Goal: Check status: Check status

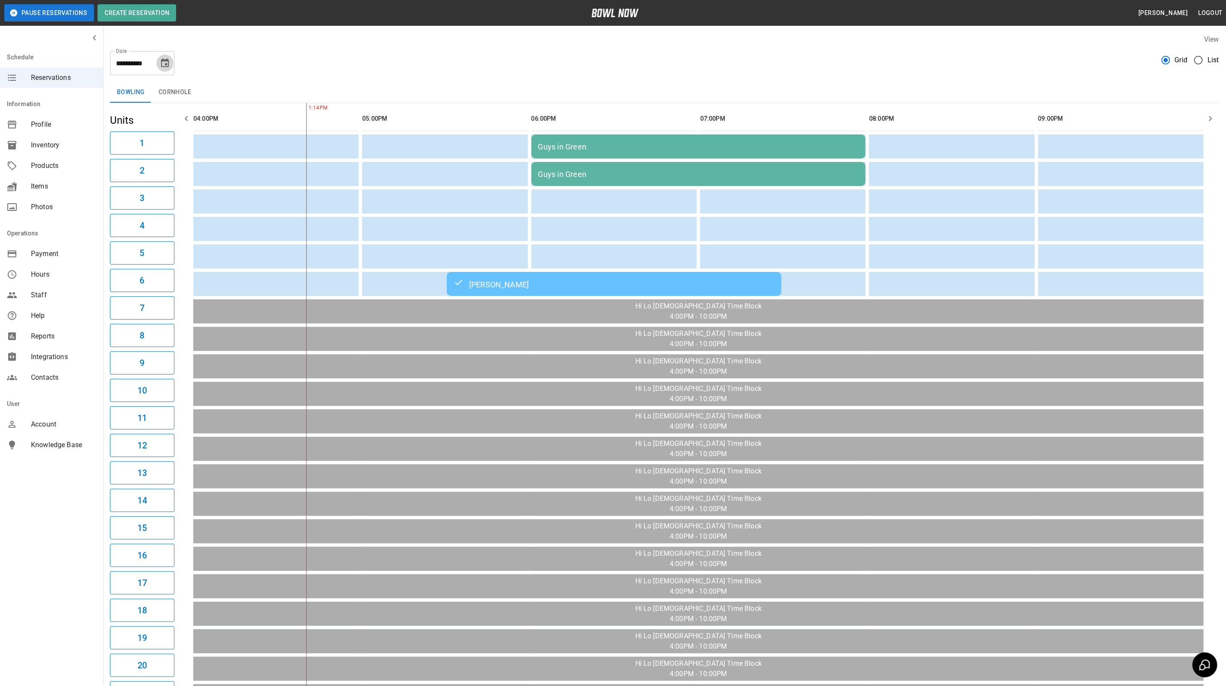
click at [164, 66] on icon "Choose date, selected date is Sep 3, 2025" at bounding box center [165, 63] width 10 height 10
click at [167, 123] on button "5" at bounding box center [165, 124] width 15 height 15
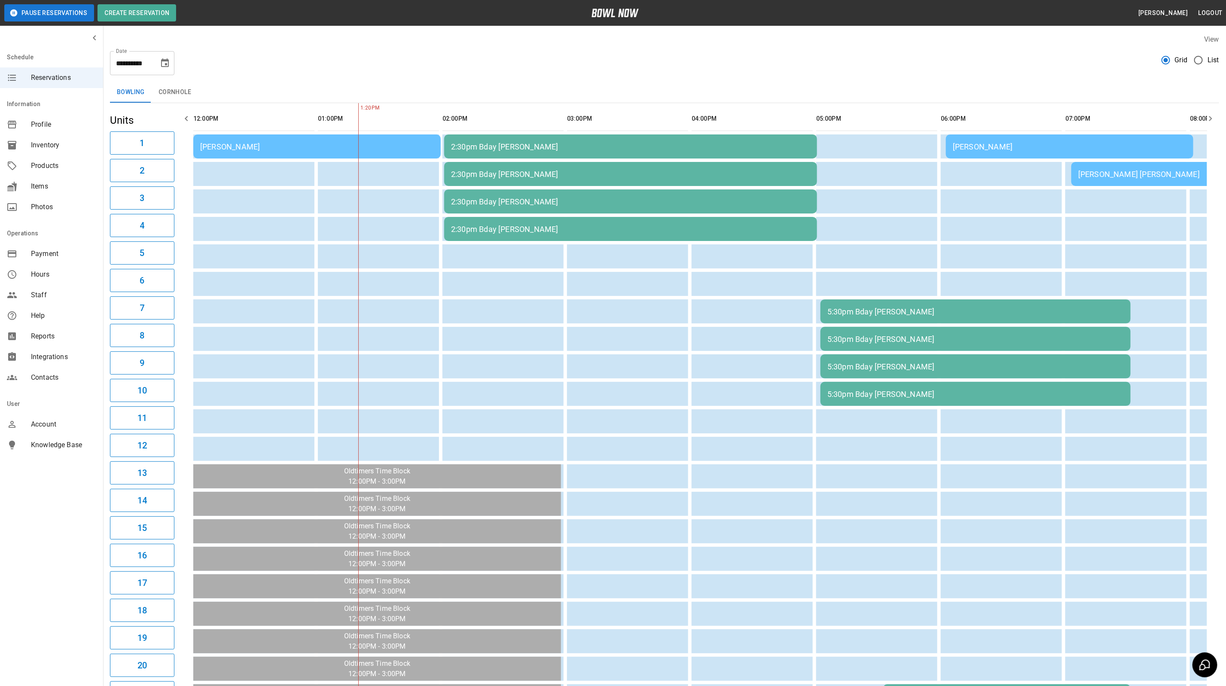
scroll to position [0, 124]
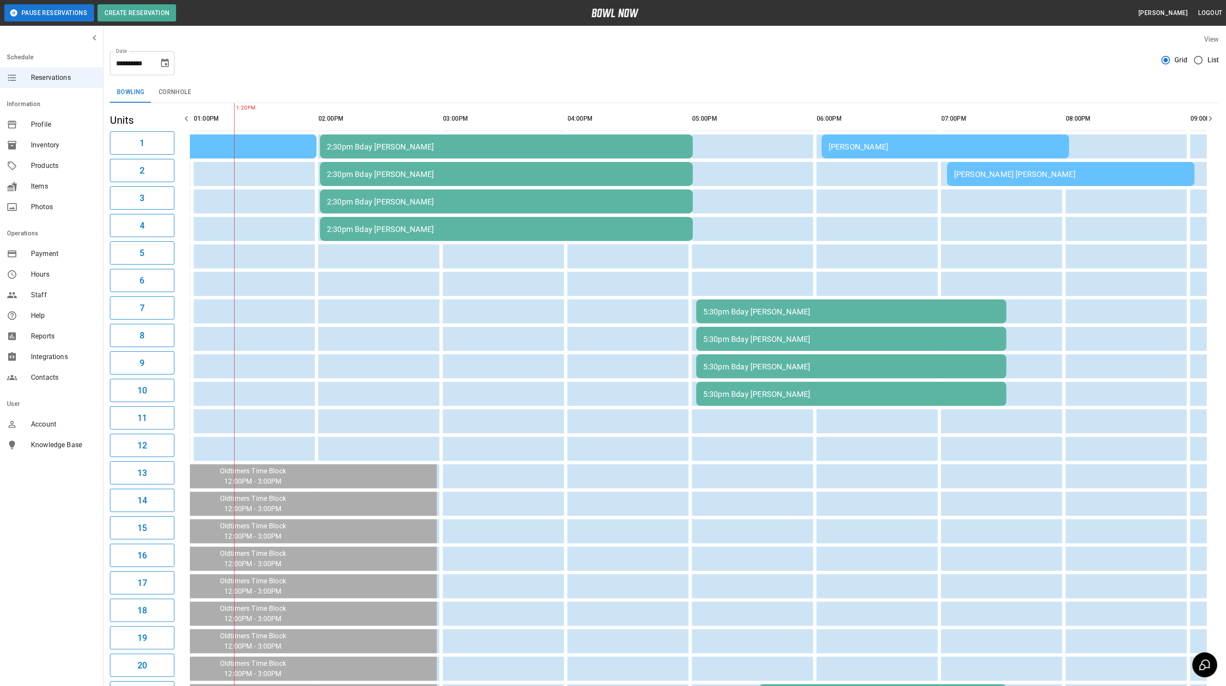
click at [169, 61] on icon "Choose date, selected date is Sep 5, 2025" at bounding box center [165, 63] width 10 height 10
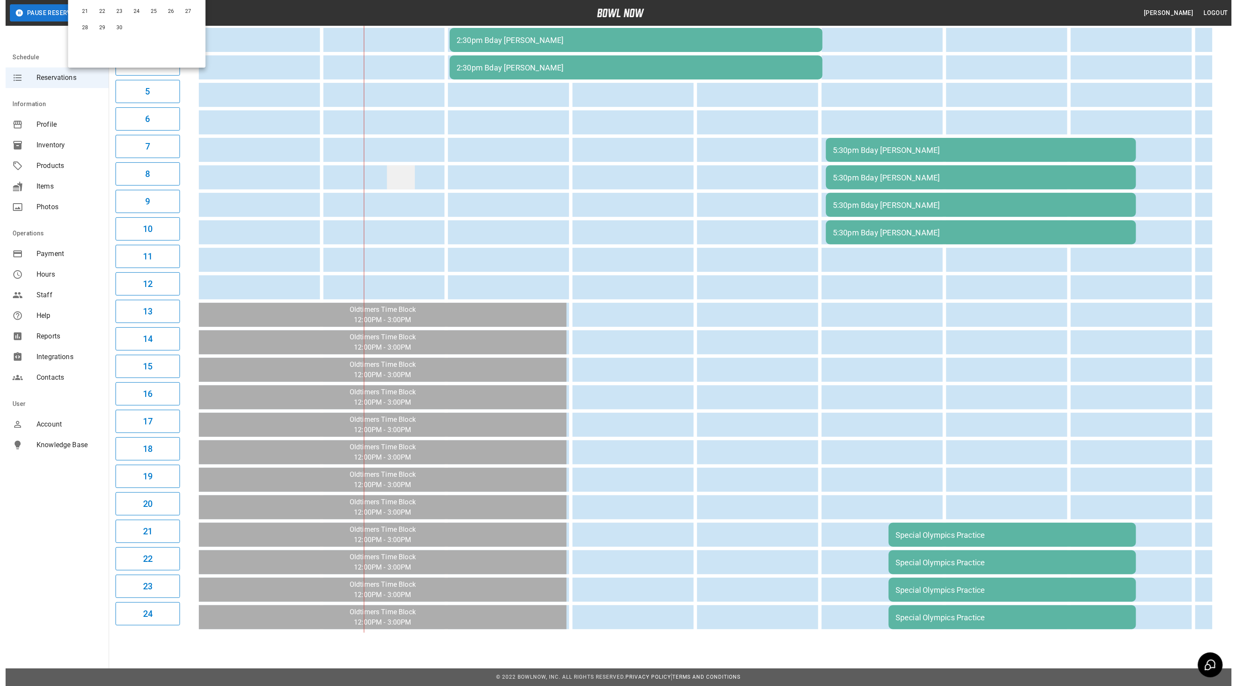
scroll to position [0, 0]
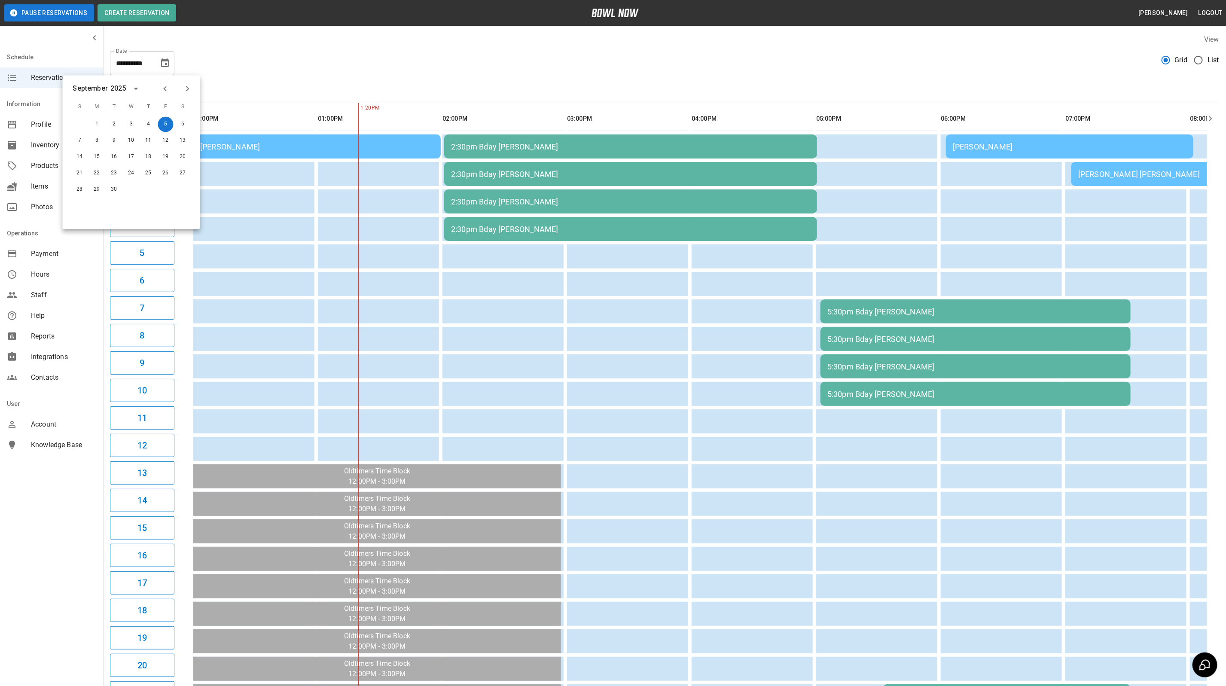
click at [334, 73] on div "**********" at bounding box center [664, 59] width 1109 height 31
click at [258, 146] on div "[PERSON_NAME]" at bounding box center [317, 146] width 234 height 9
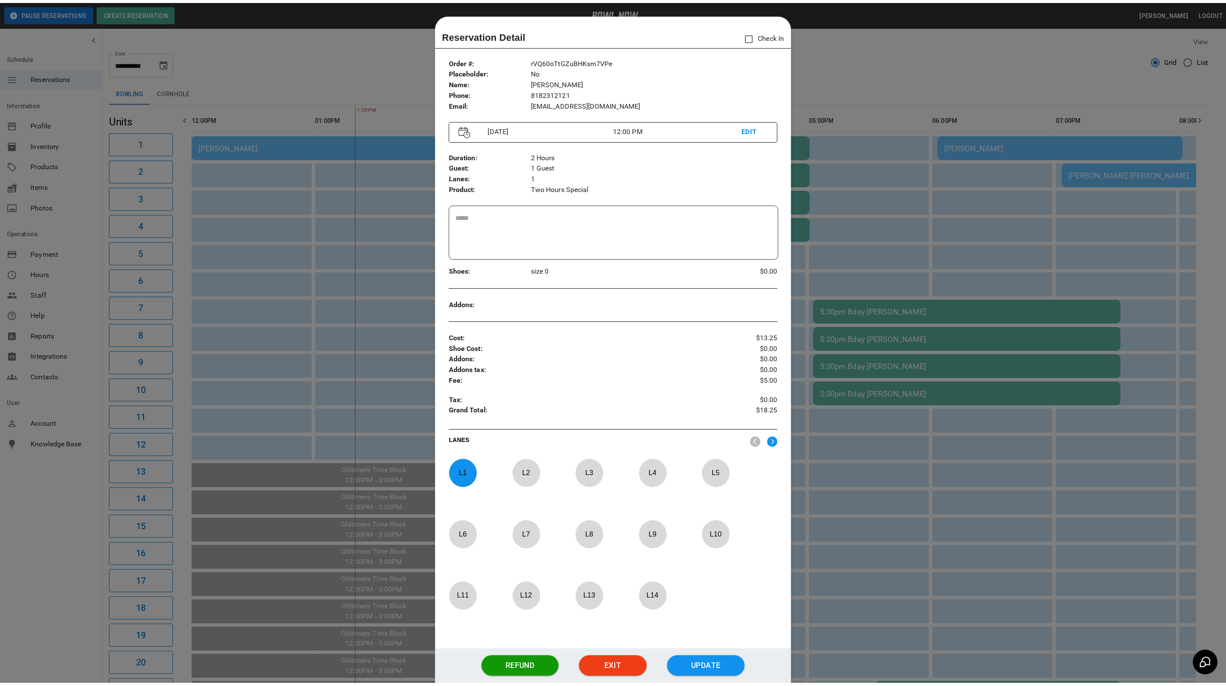
scroll to position [13, 0]
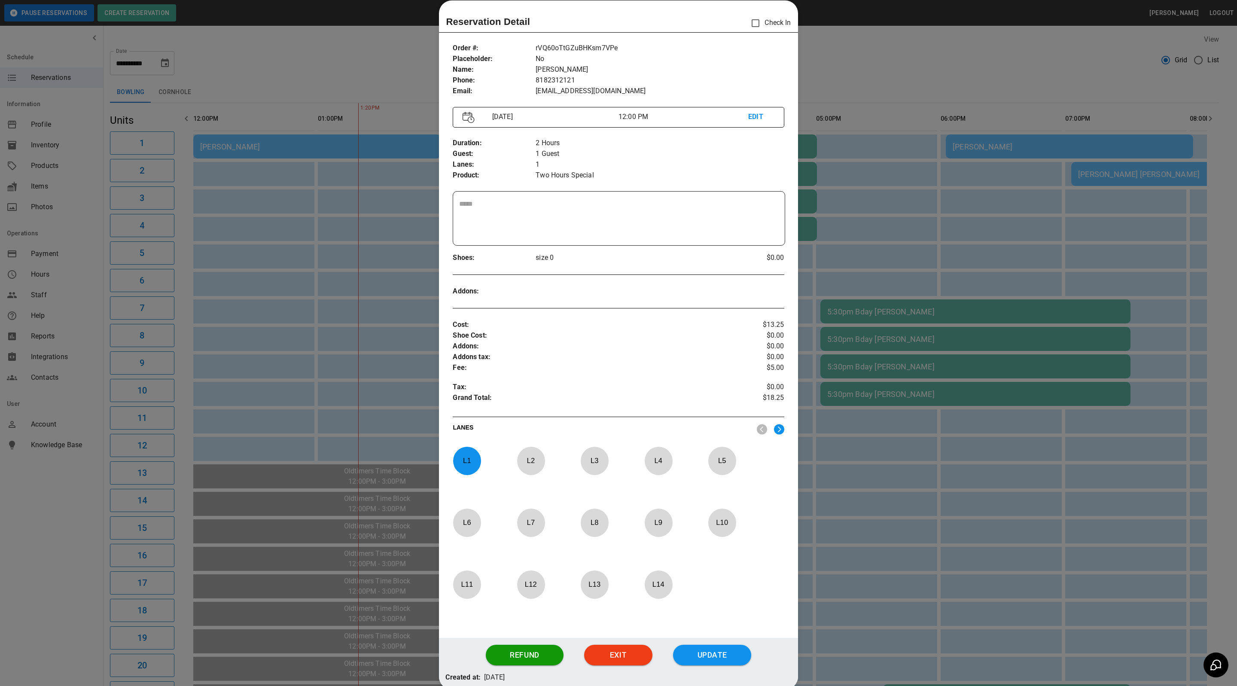
click at [396, 50] on div at bounding box center [618, 343] width 1237 height 686
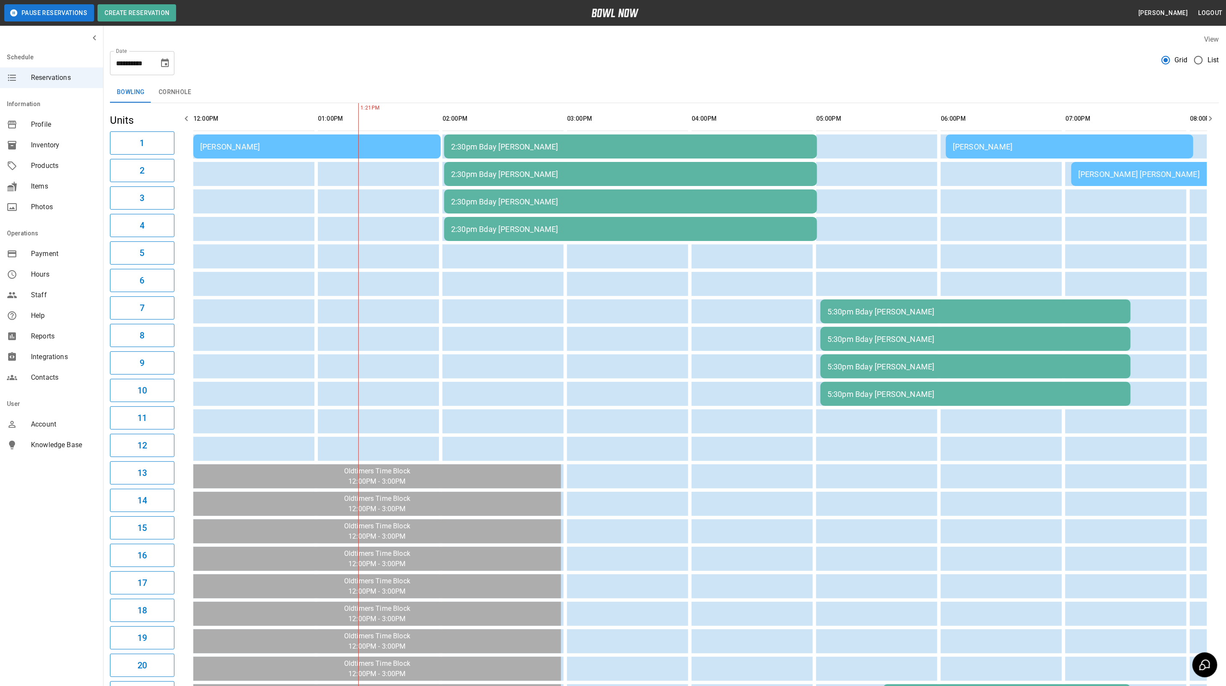
click at [163, 59] on icon "Choose date, selected date is Sep 5, 2025" at bounding box center [165, 62] width 8 height 9
click at [185, 125] on button "6" at bounding box center [182, 124] width 15 height 15
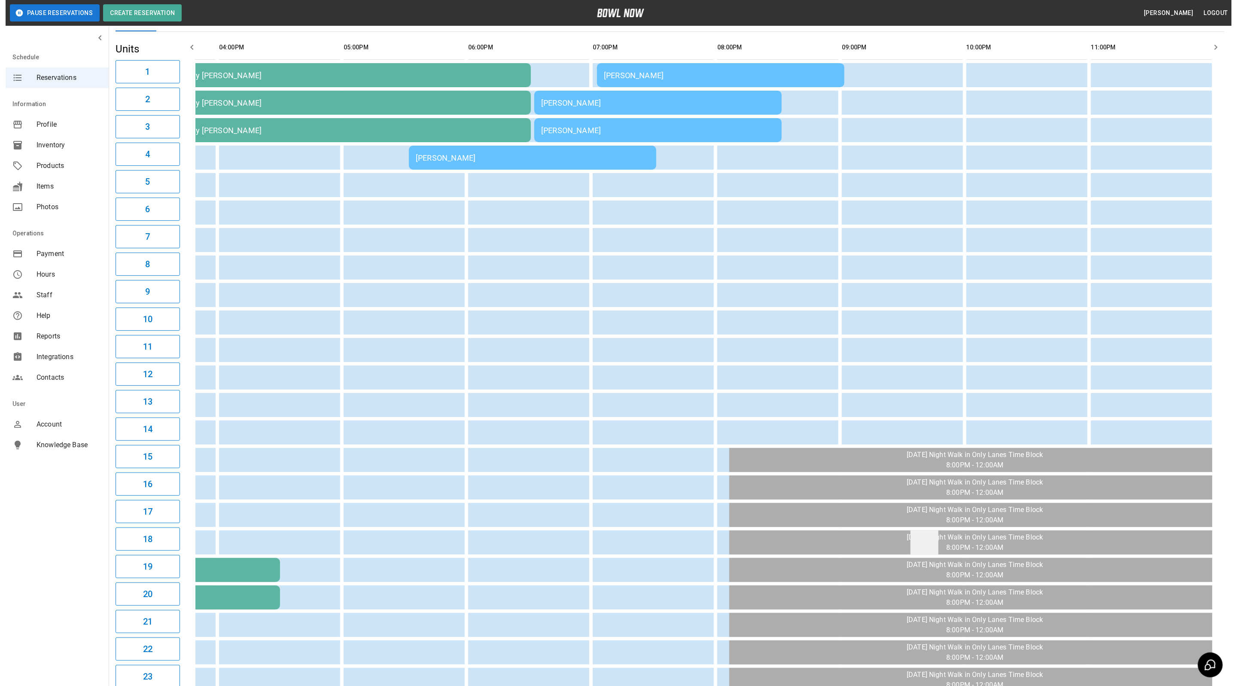
scroll to position [0, 0]
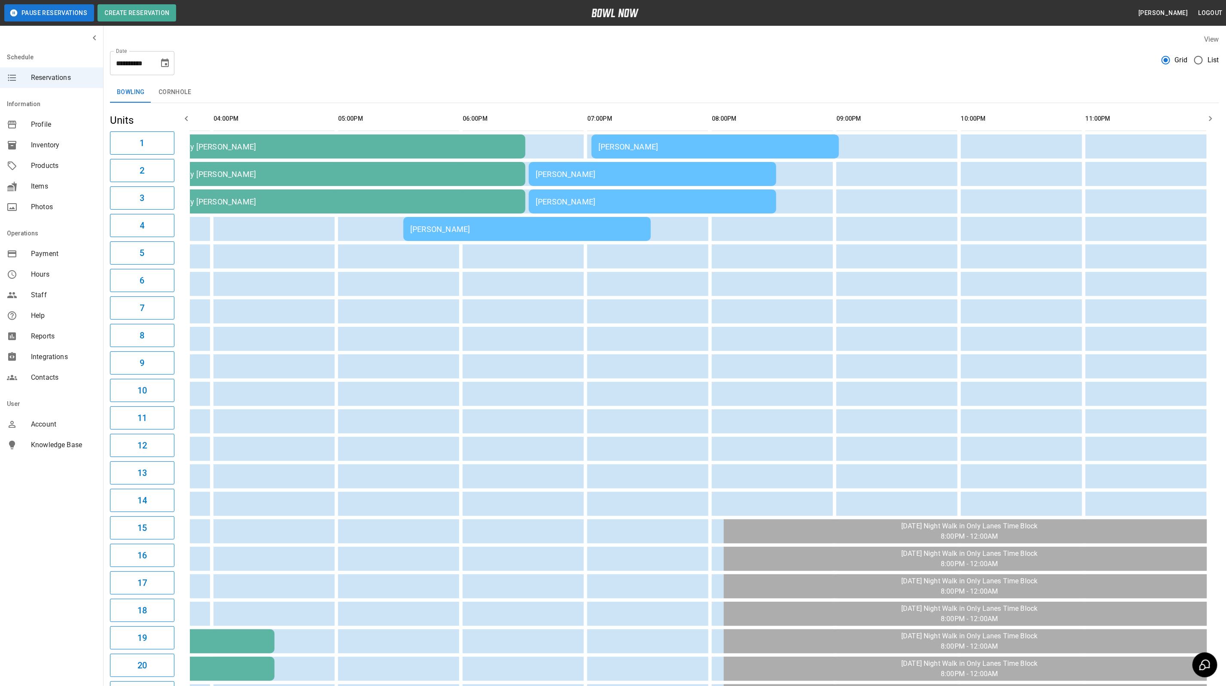
click at [493, 225] on div "[PERSON_NAME]" at bounding box center [527, 229] width 234 height 9
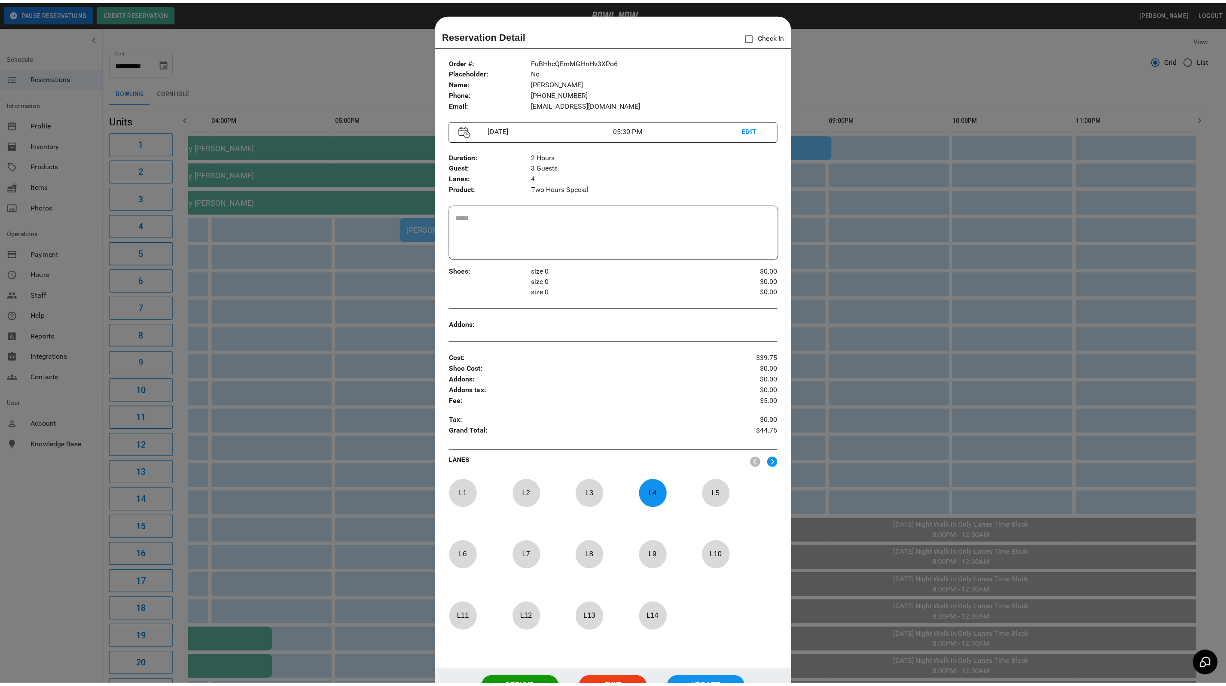
scroll to position [13, 0]
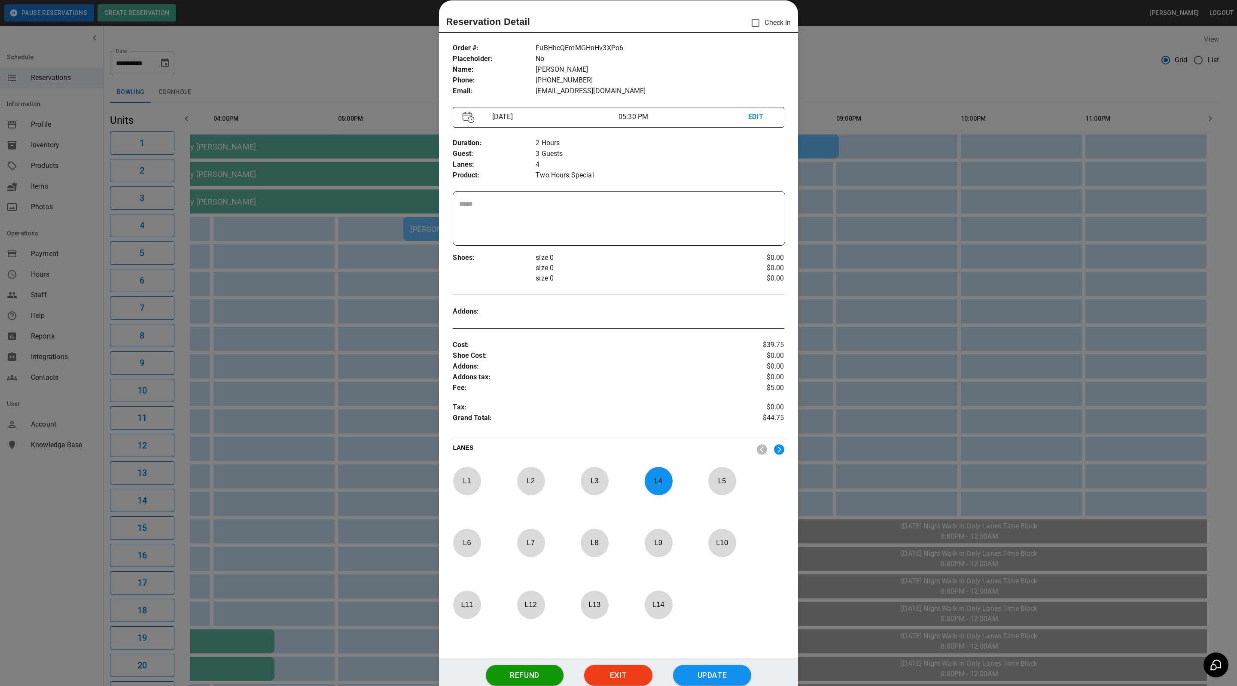
click at [425, 109] on div at bounding box center [618, 343] width 1237 height 686
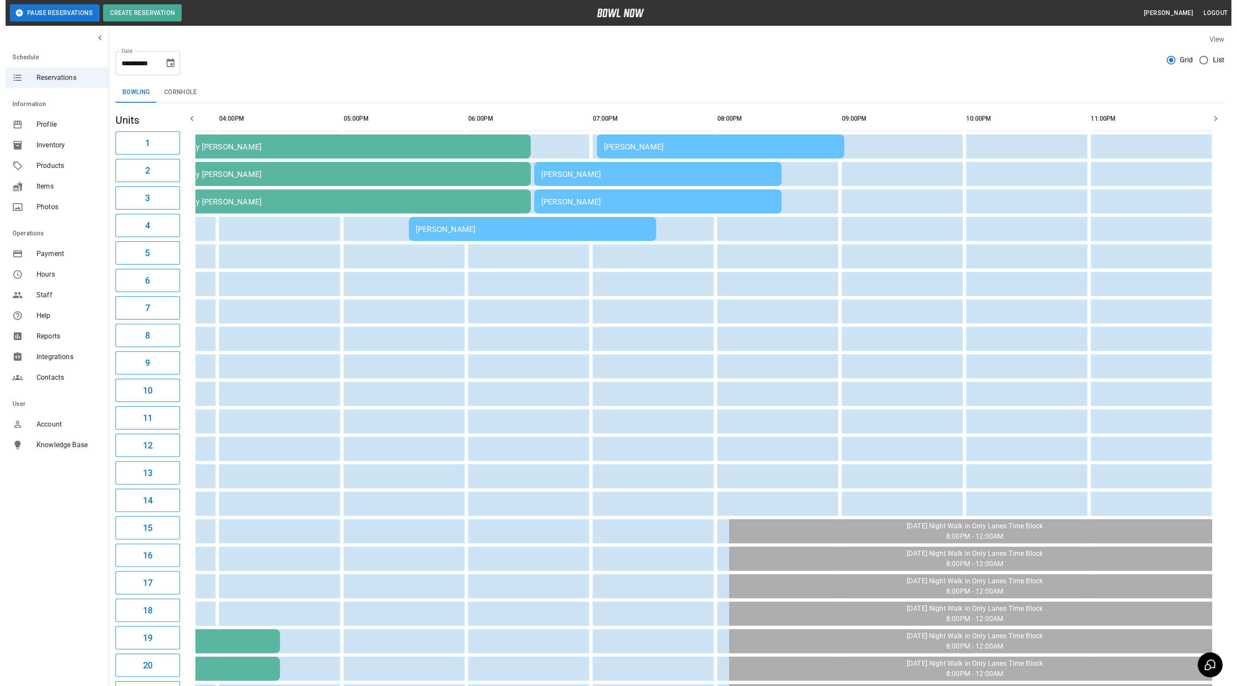
scroll to position [0, 469]
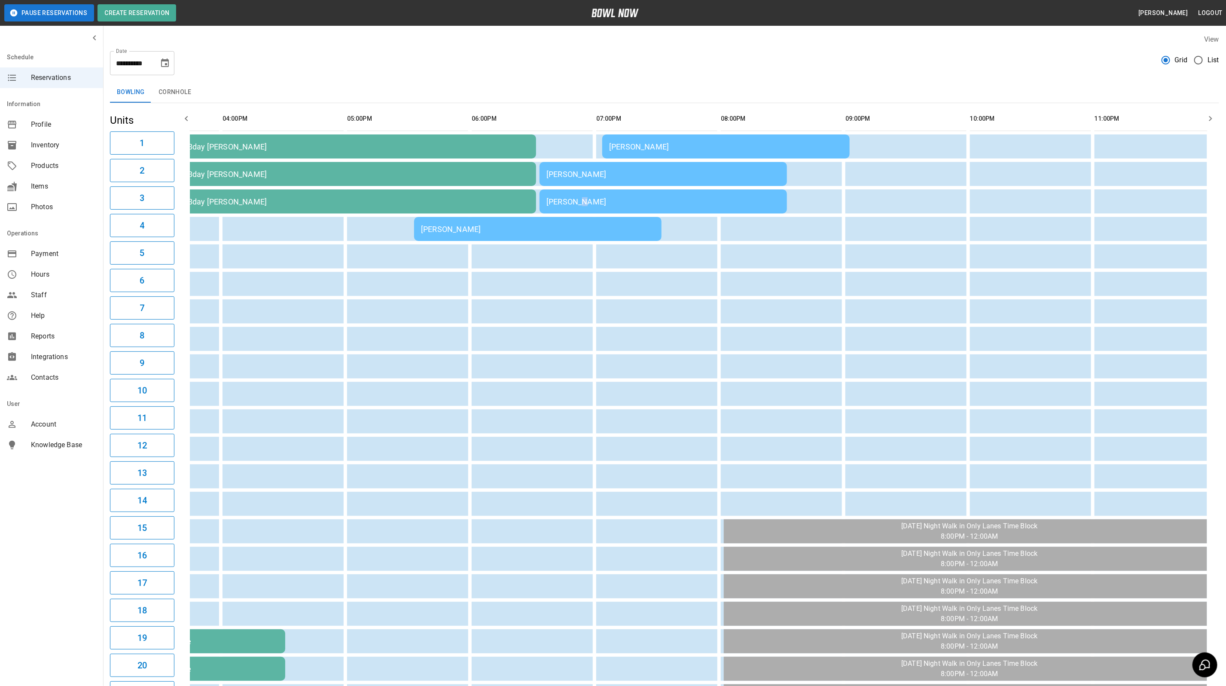
click at [574, 197] on div "[PERSON_NAME]" at bounding box center [663, 201] width 234 height 9
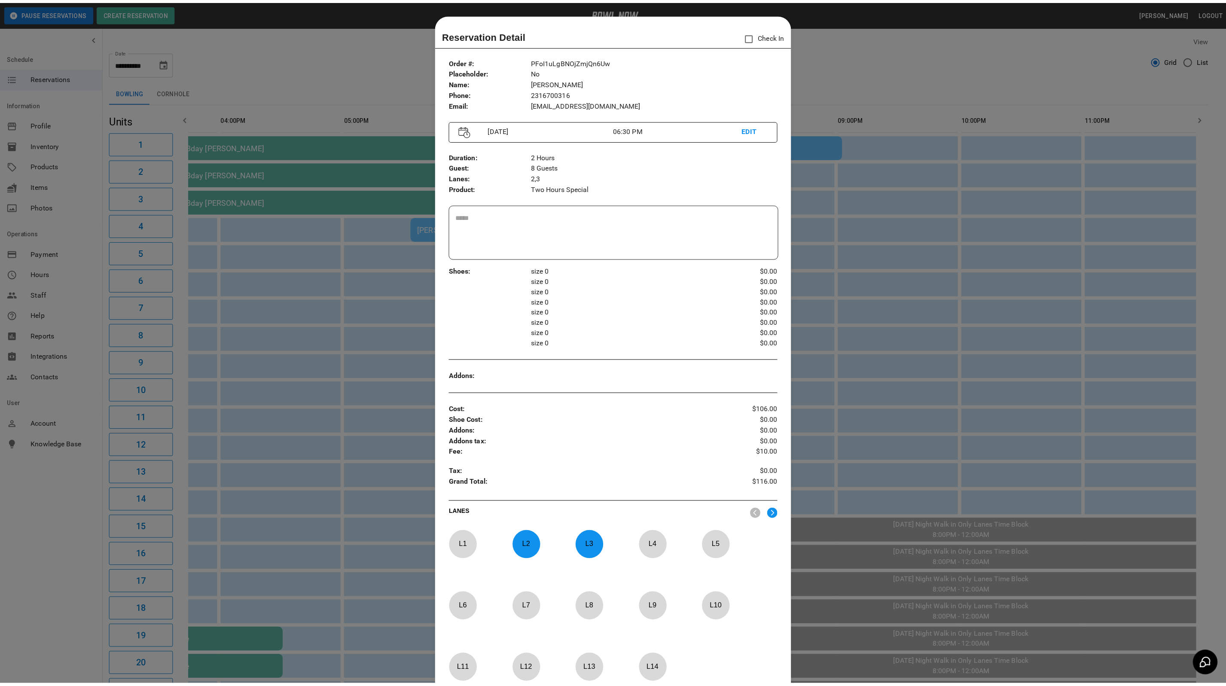
scroll to position [13, 0]
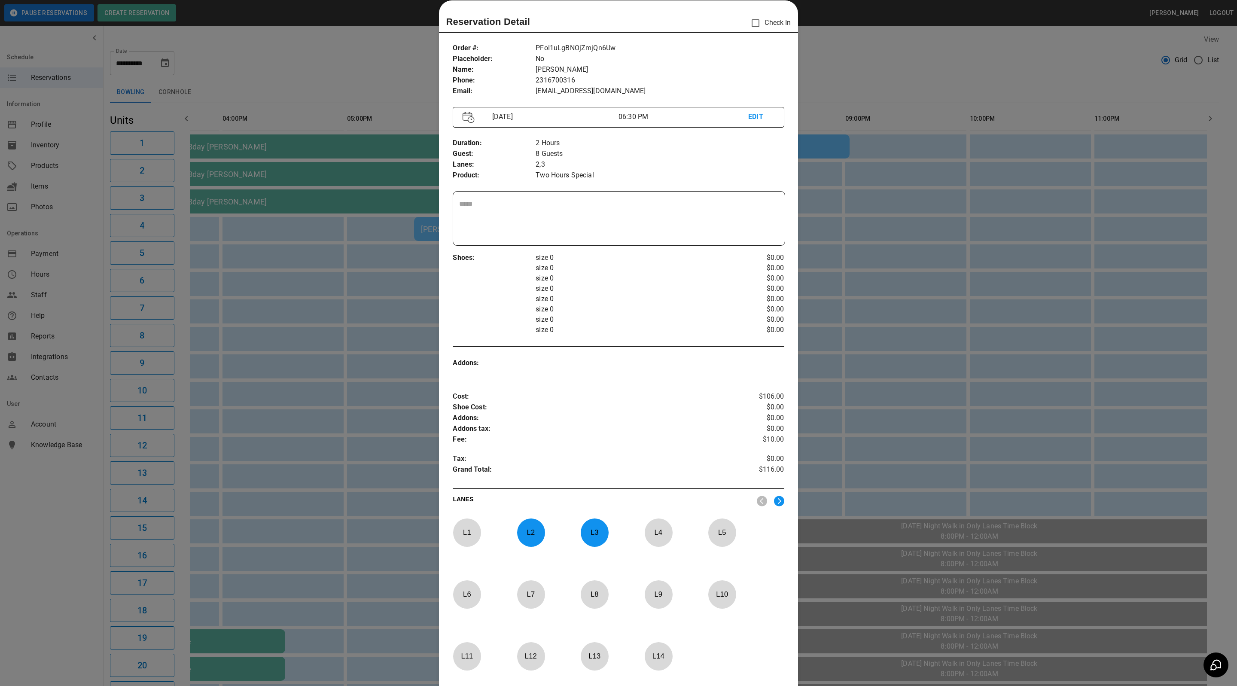
click at [786, 70] on div "Order # : Placeholder : Name : Phone : Email : PFoI1uLgBNOjZmjQn6Uw No [PERSON_…" at bounding box center [618, 372] width 359 height 673
click at [874, 90] on div at bounding box center [618, 343] width 1237 height 686
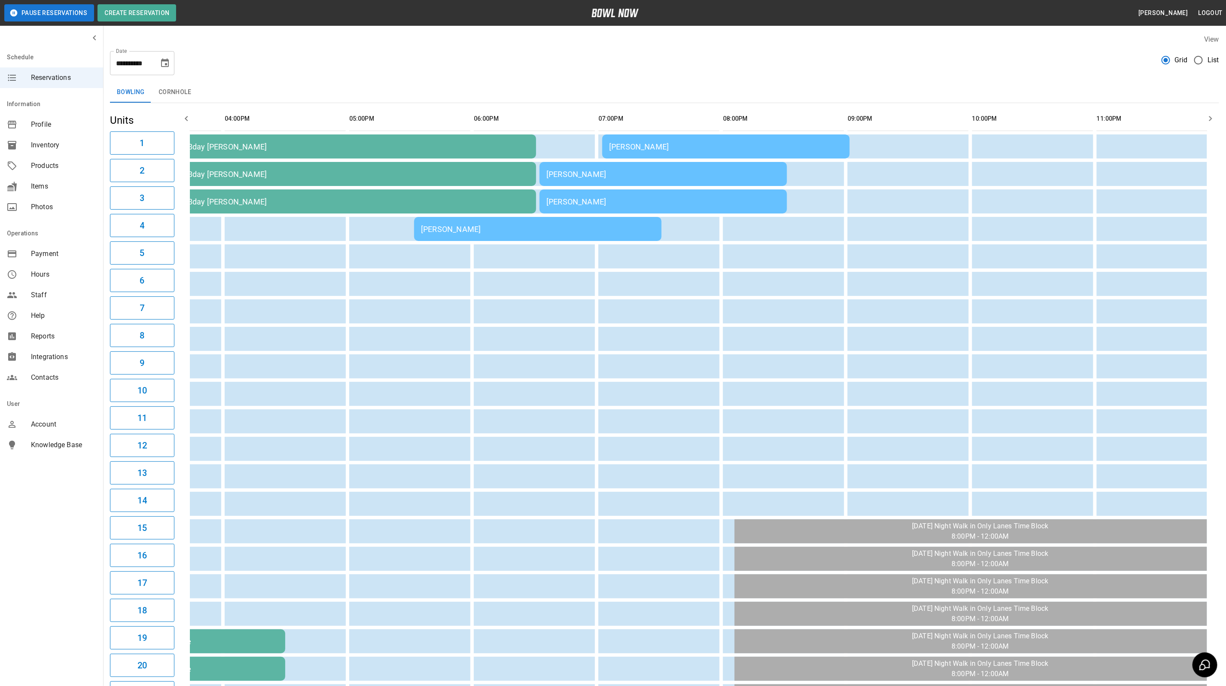
click at [806, 145] on div "[PERSON_NAME]" at bounding box center [726, 146] width 234 height 9
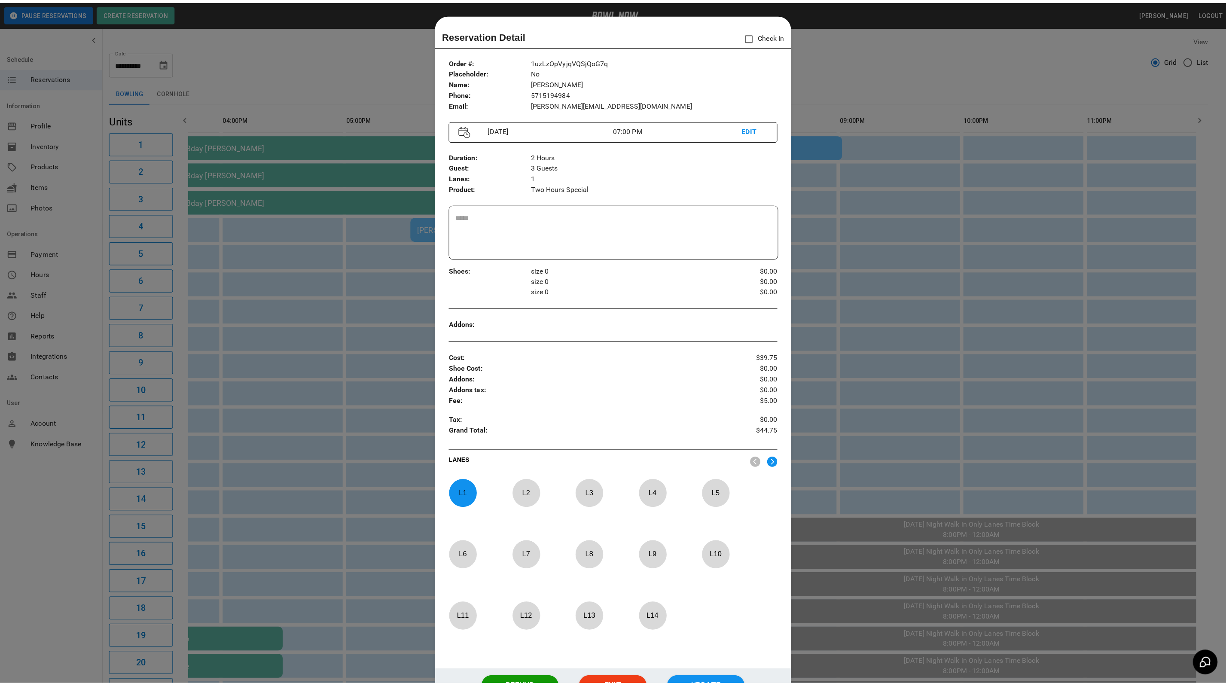
scroll to position [13, 0]
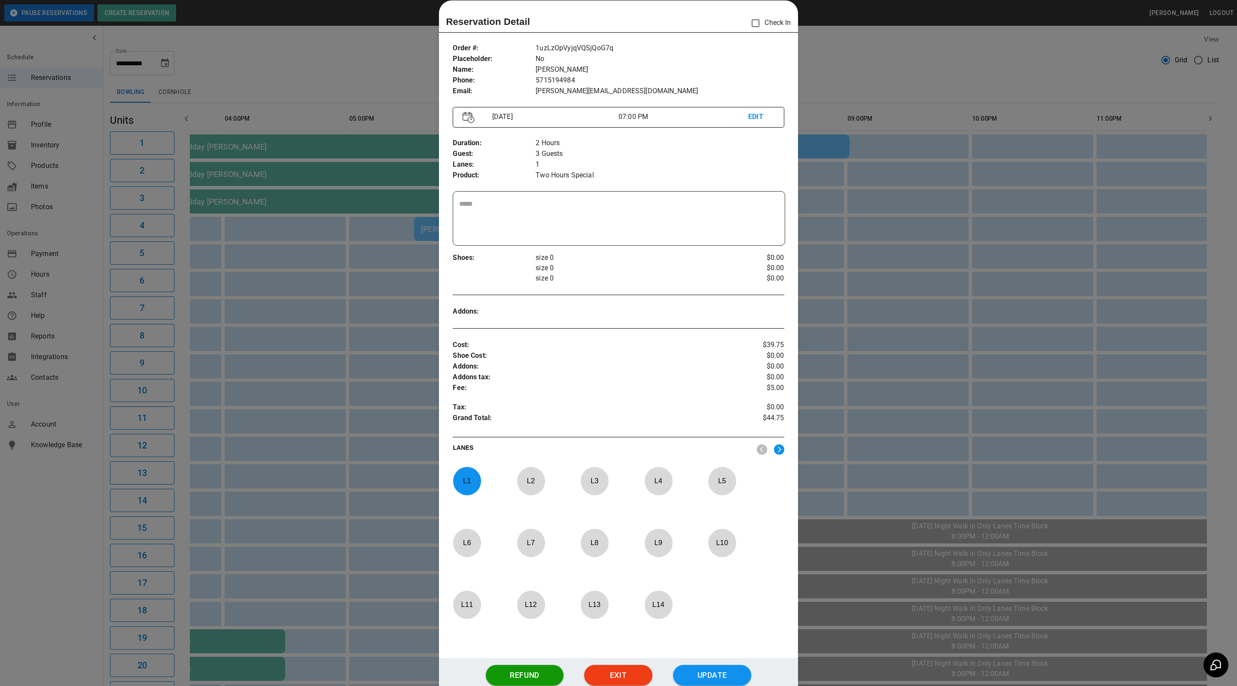
click at [836, 54] on div at bounding box center [618, 343] width 1237 height 686
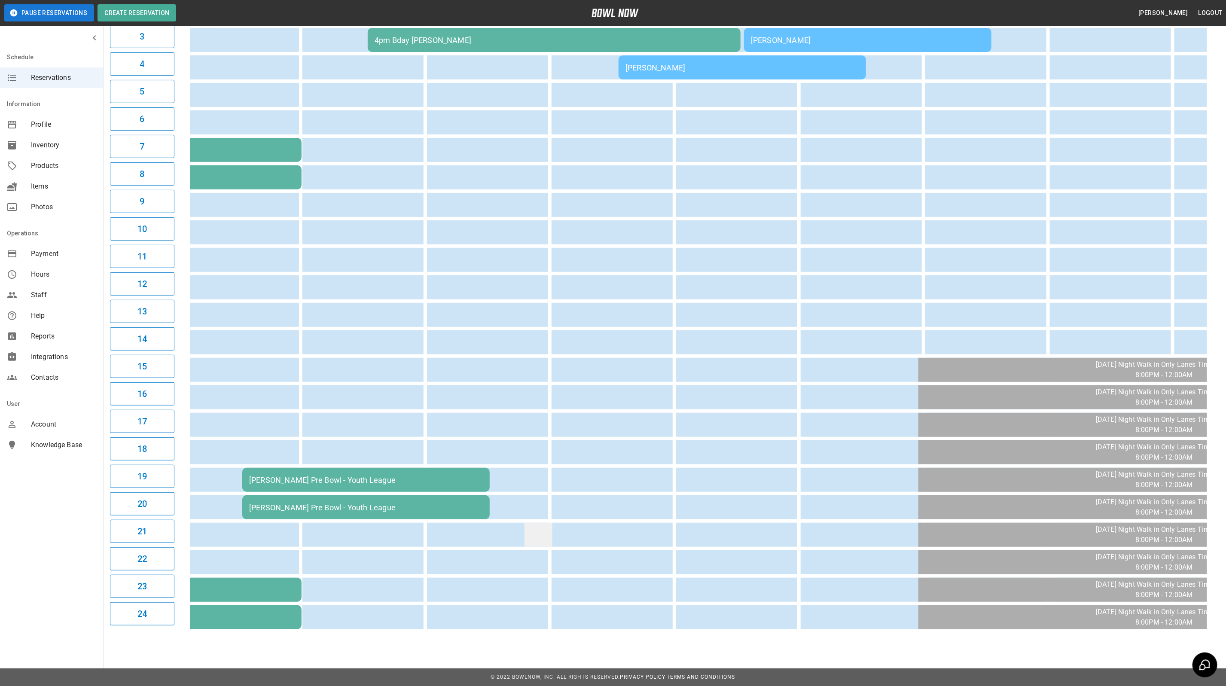
scroll to position [0, 245]
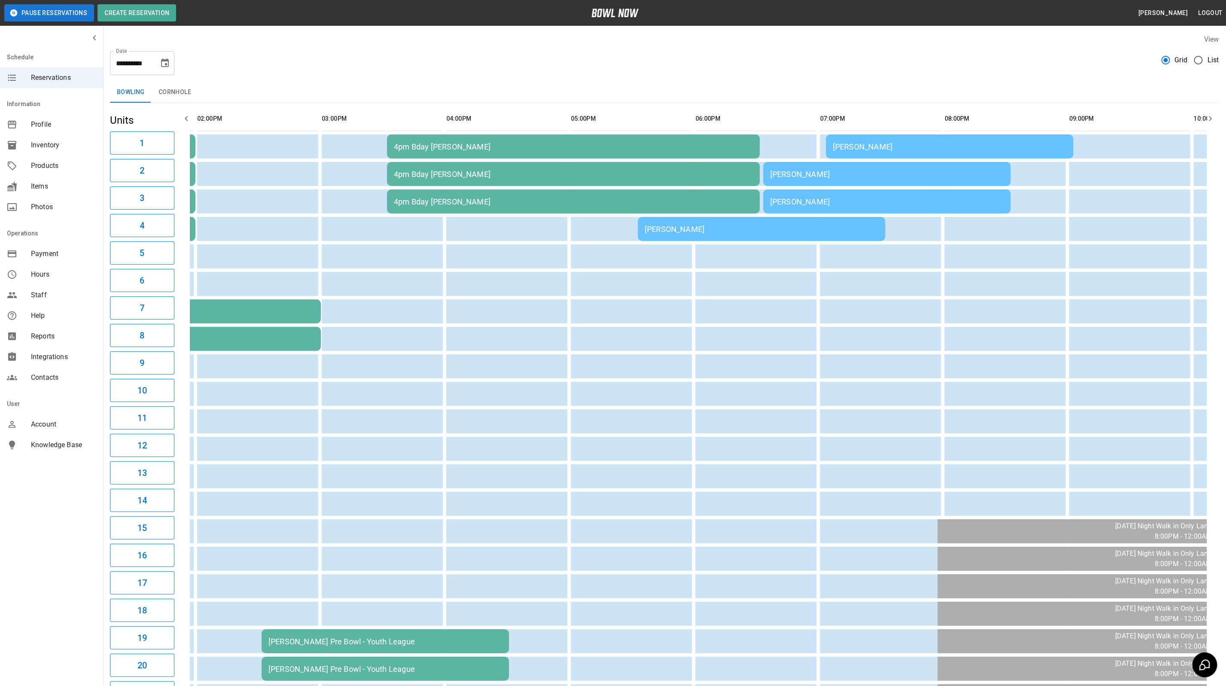
click at [544, 177] on div "4pm Bday [PERSON_NAME]" at bounding box center [573, 174] width 359 height 9
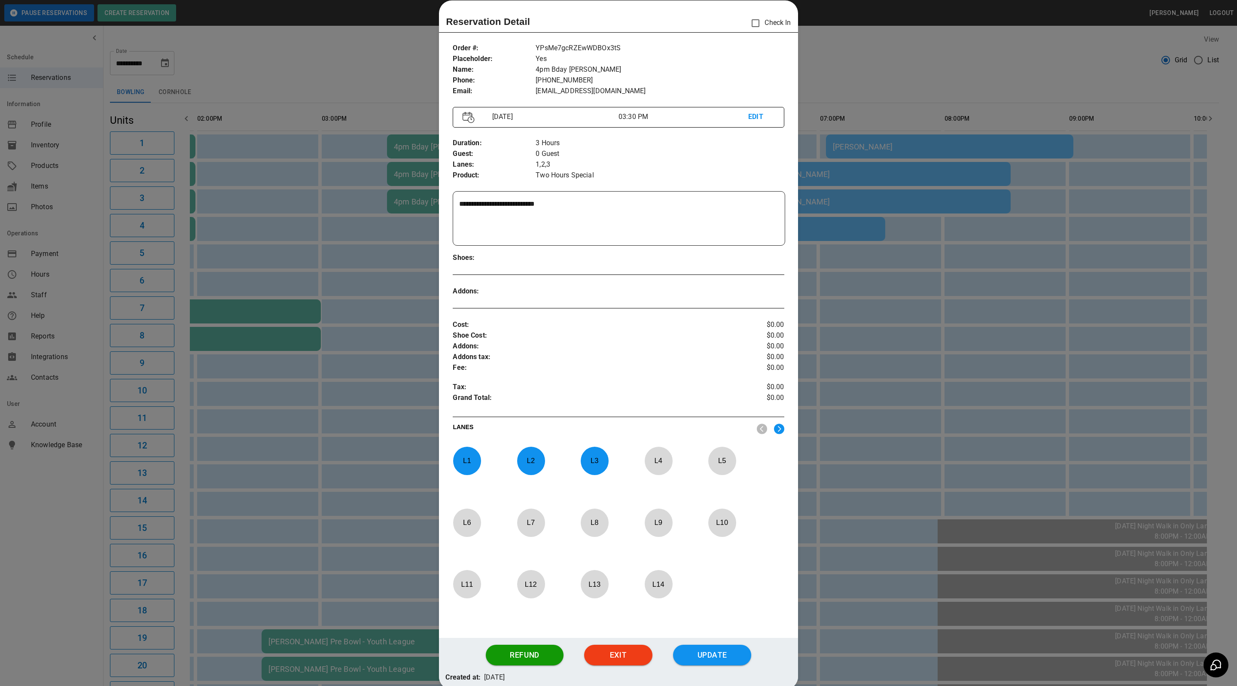
click at [815, 56] on div at bounding box center [618, 343] width 1237 height 686
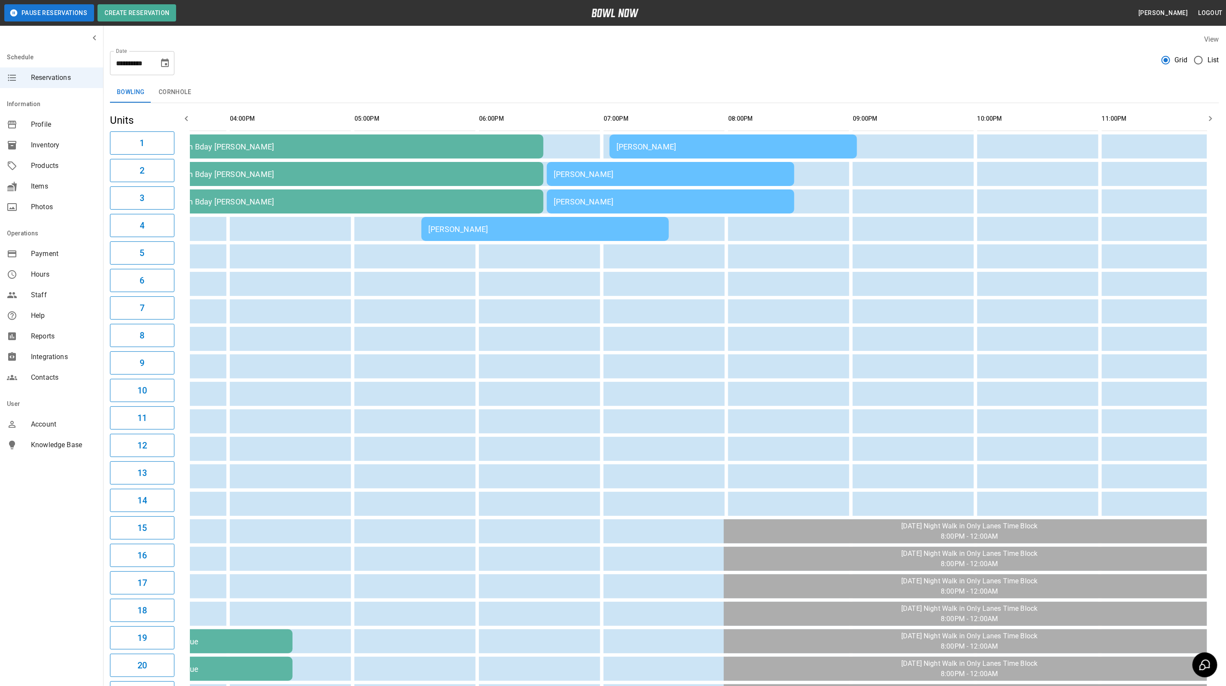
click at [166, 65] on icon "Choose date, selected date is Sep 6, 2025" at bounding box center [165, 62] width 8 height 9
drag, startPoint x: 161, startPoint y: 122, endPoint x: 413, endPoint y: 227, distance: 272.6
click at [161, 122] on button "5" at bounding box center [165, 124] width 15 height 15
type input "**********"
